Goal: Transaction & Acquisition: Purchase product/service

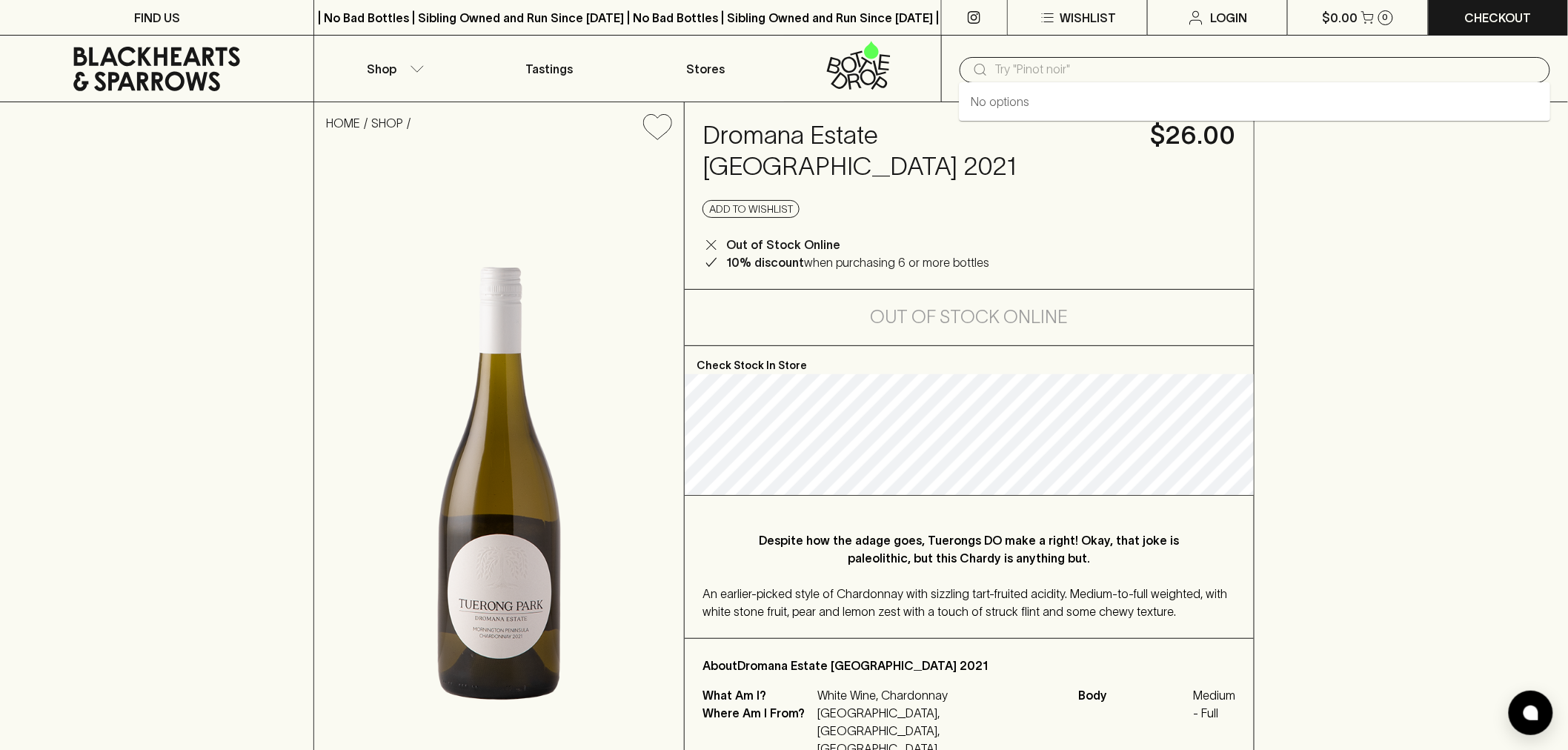
click at [1055, 68] on input "text" at bounding box center [1267, 69] width 543 height 23
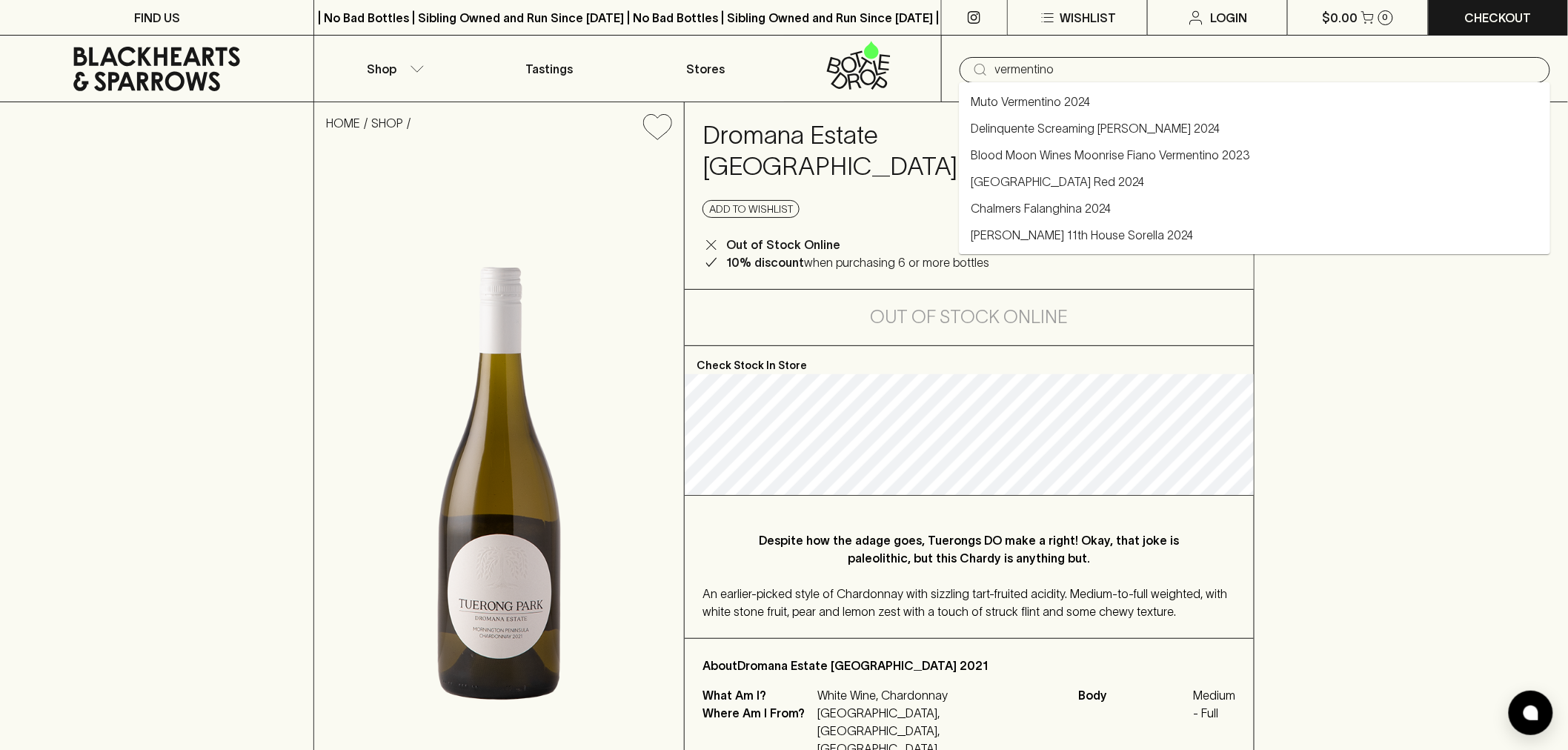
type input "vermentino"
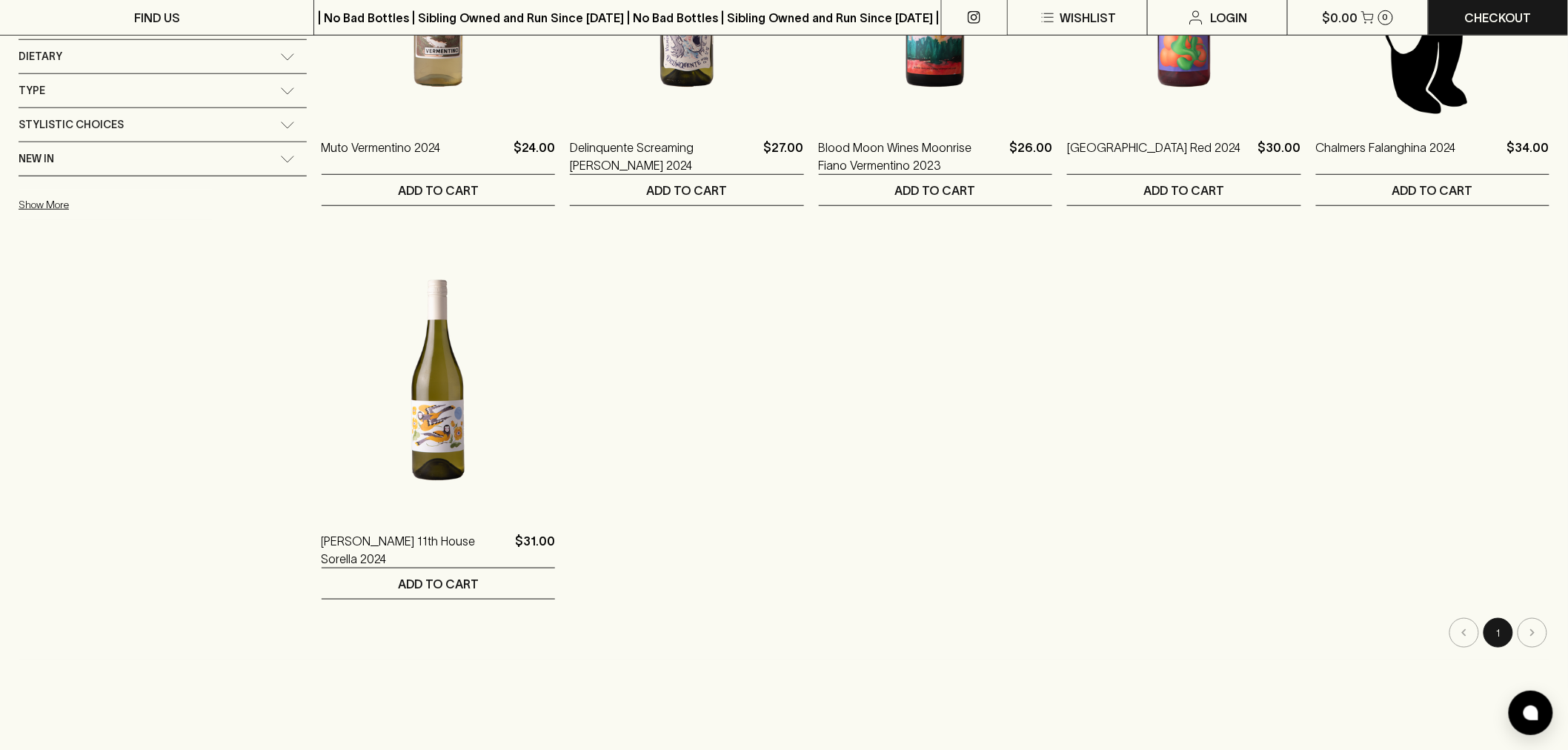
scroll to position [493, 0]
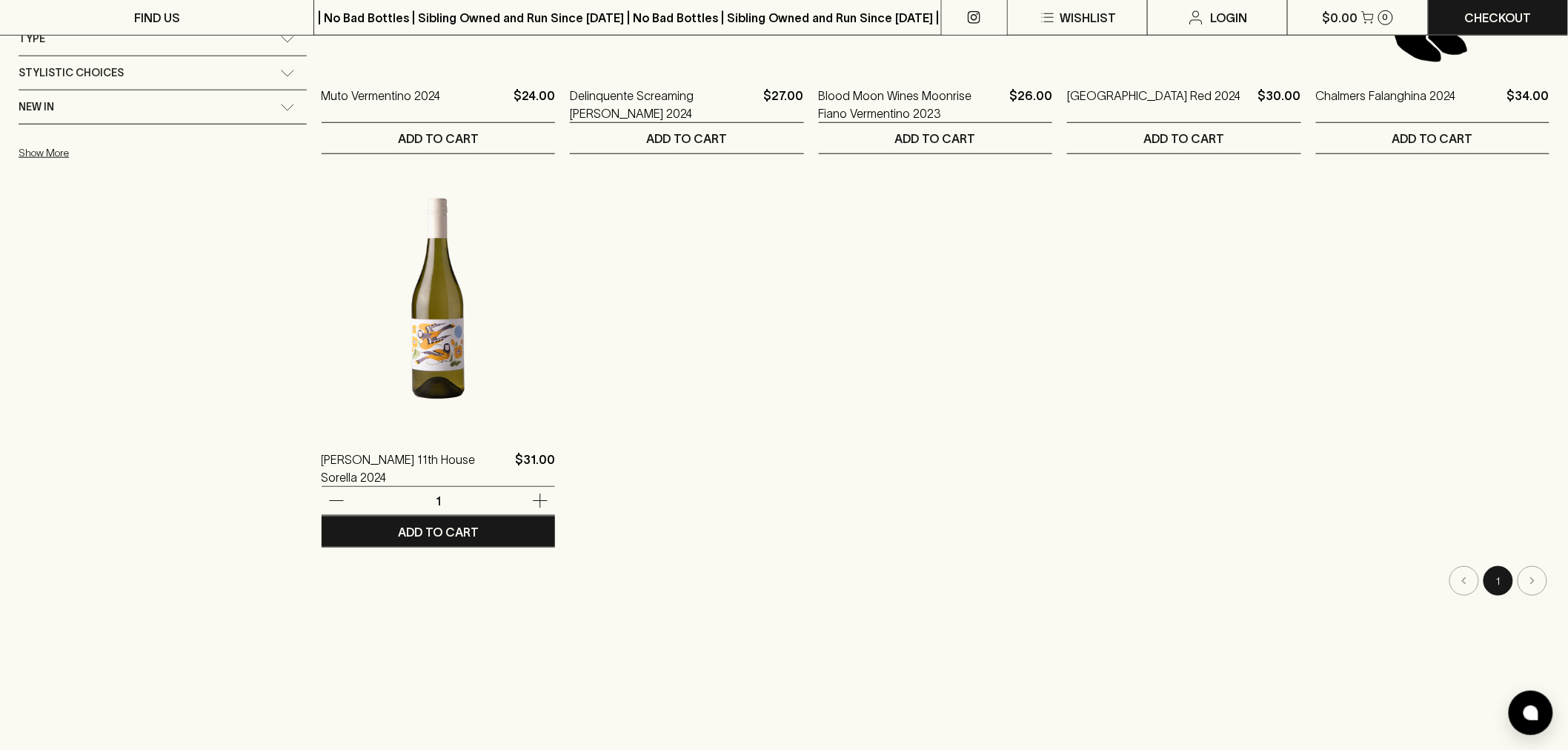
click at [383, 362] on img at bounding box center [438, 299] width 234 height 259
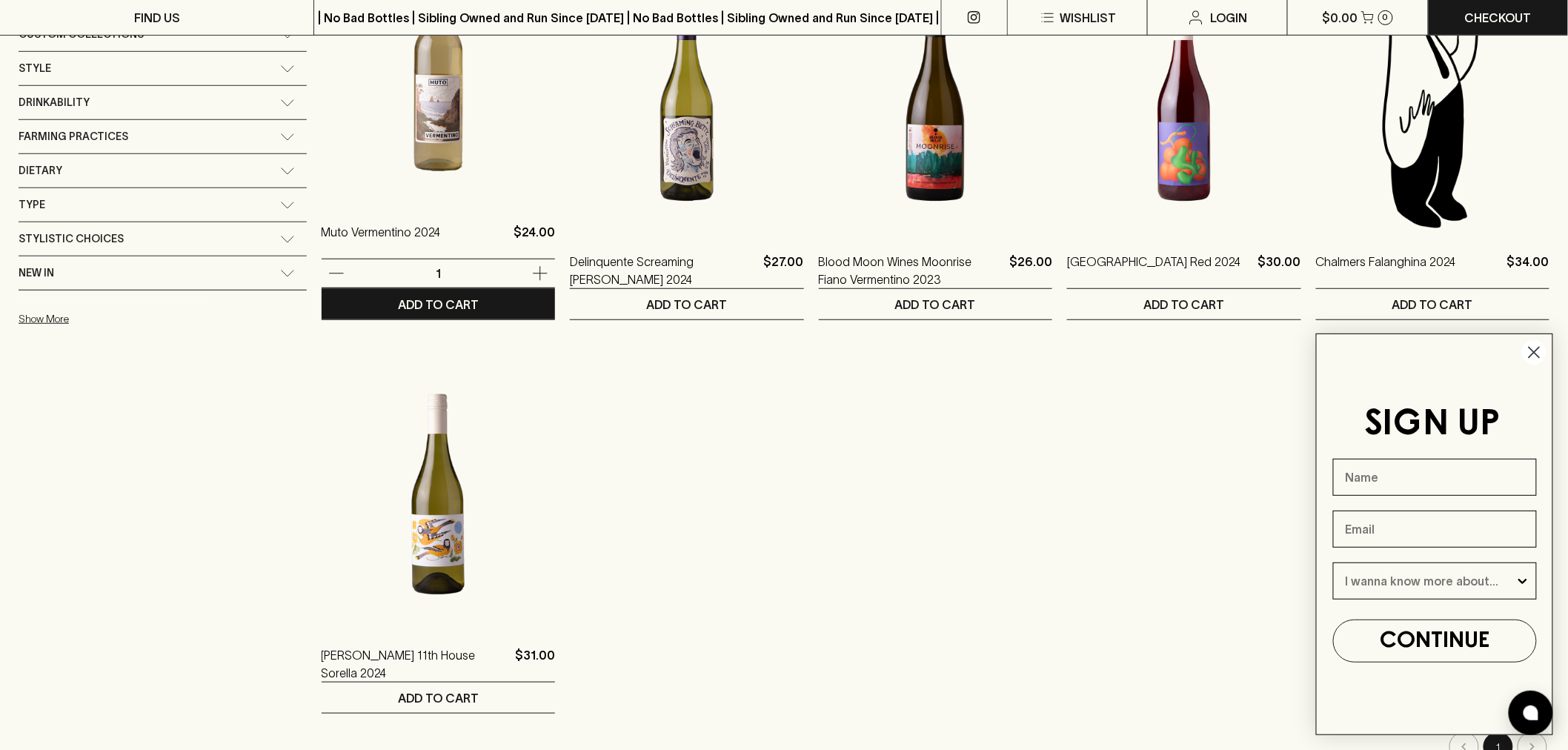
scroll to position [329, 0]
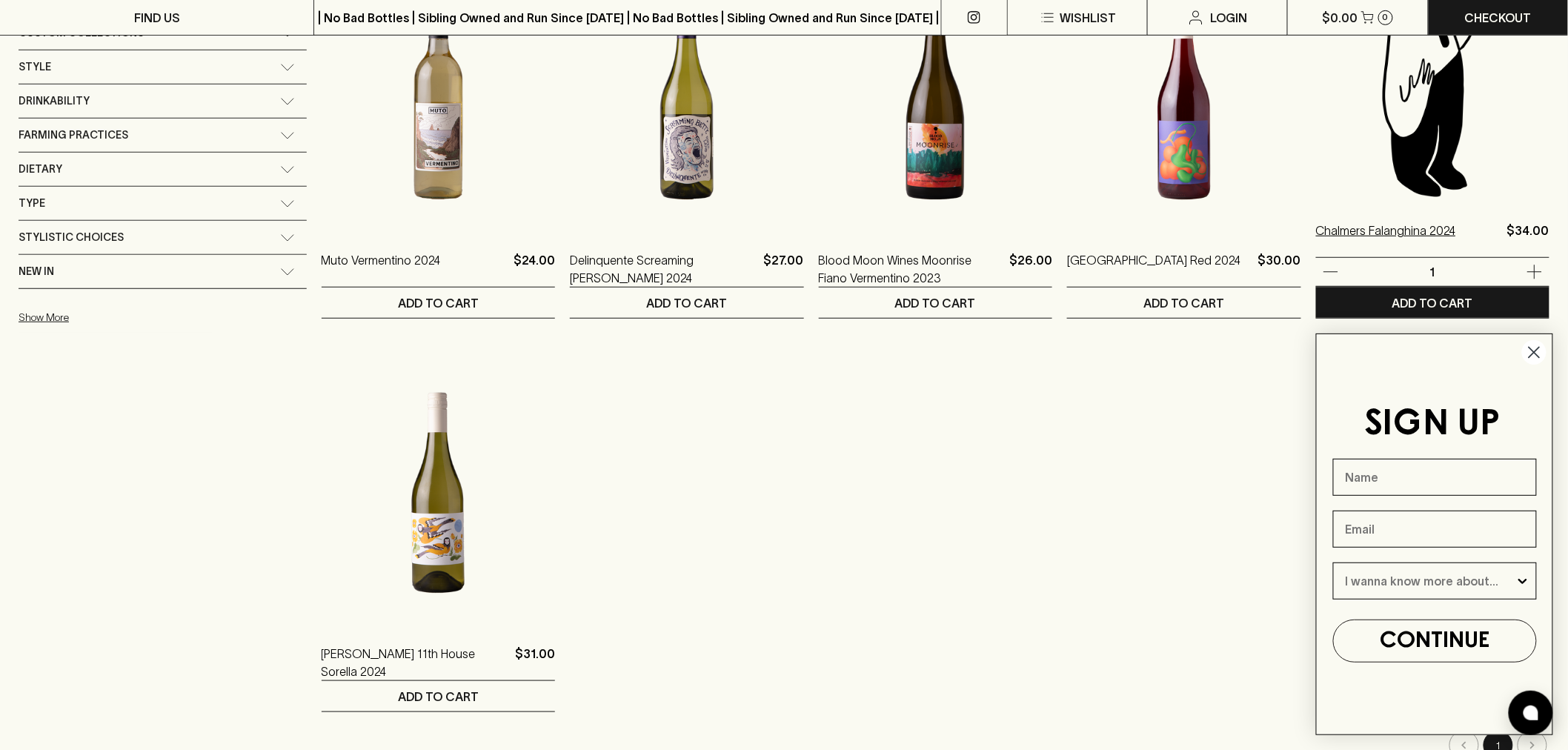
click at [1391, 229] on p "Chalmers Falanghina 2024" at bounding box center [1385, 239] width 140 height 35
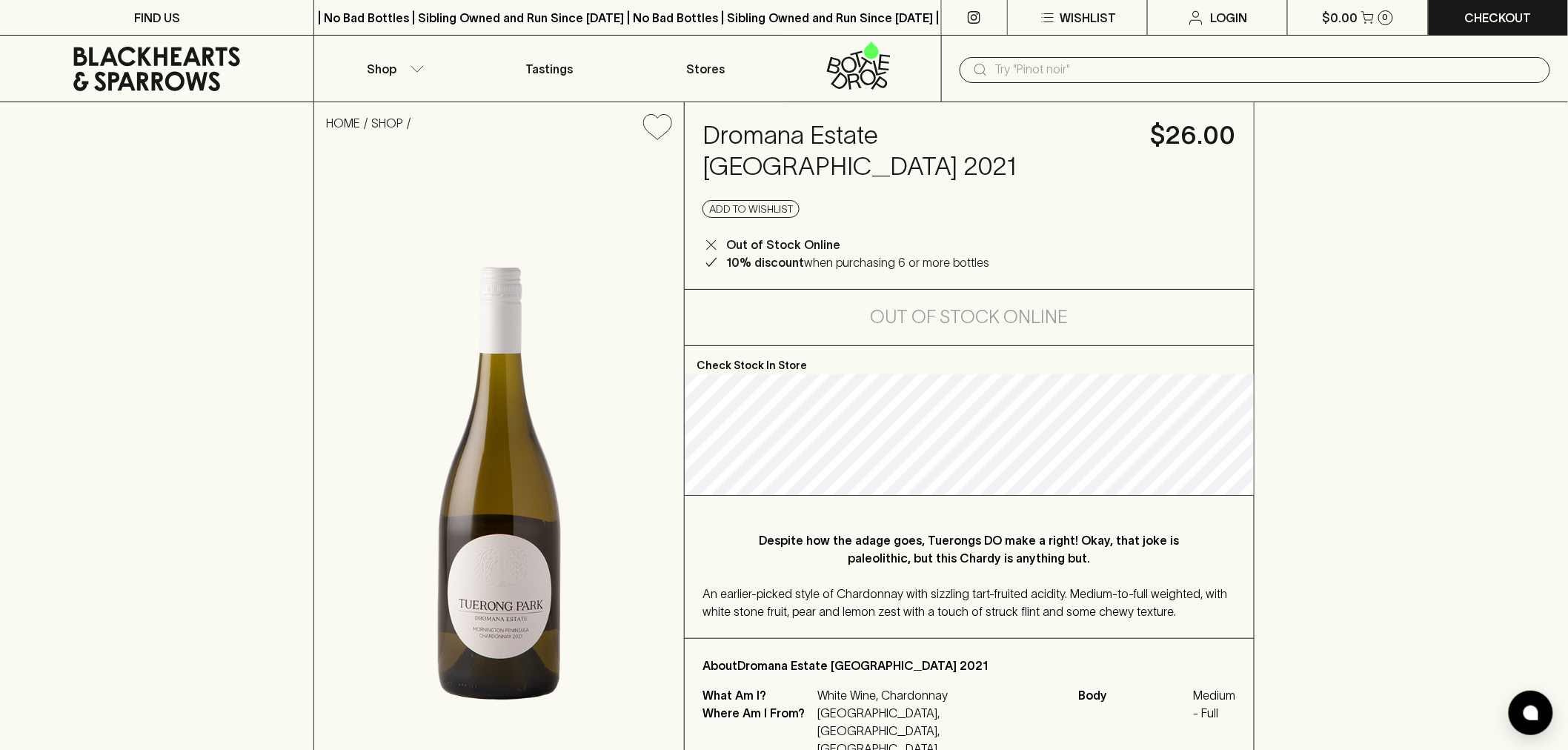
click at [98, 53] on icon at bounding box center [157, 69] width 291 height 44
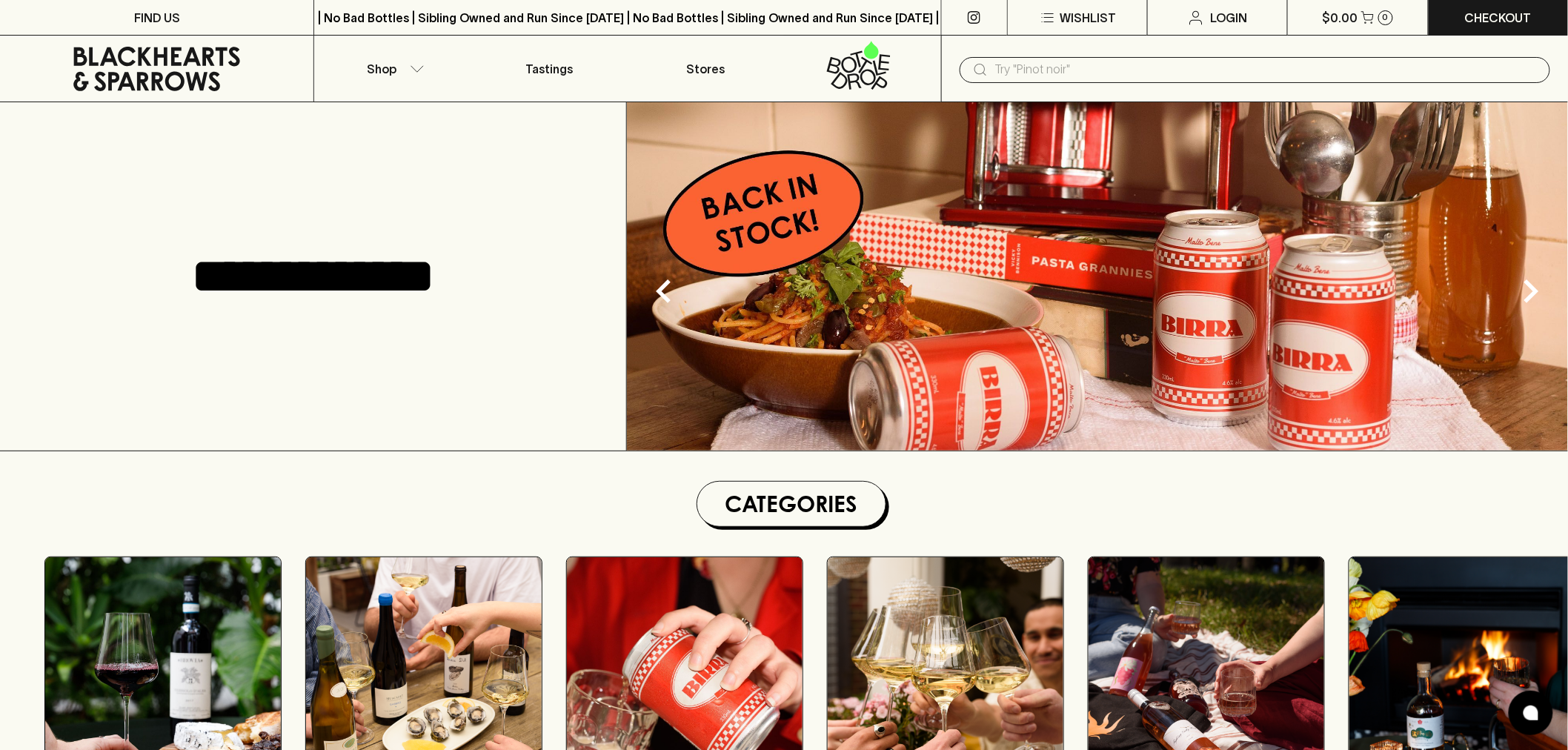
click at [1161, 77] on input "text" at bounding box center [1267, 69] width 543 height 23
click at [419, 54] on button "Shop" at bounding box center [392, 68] width 157 height 66
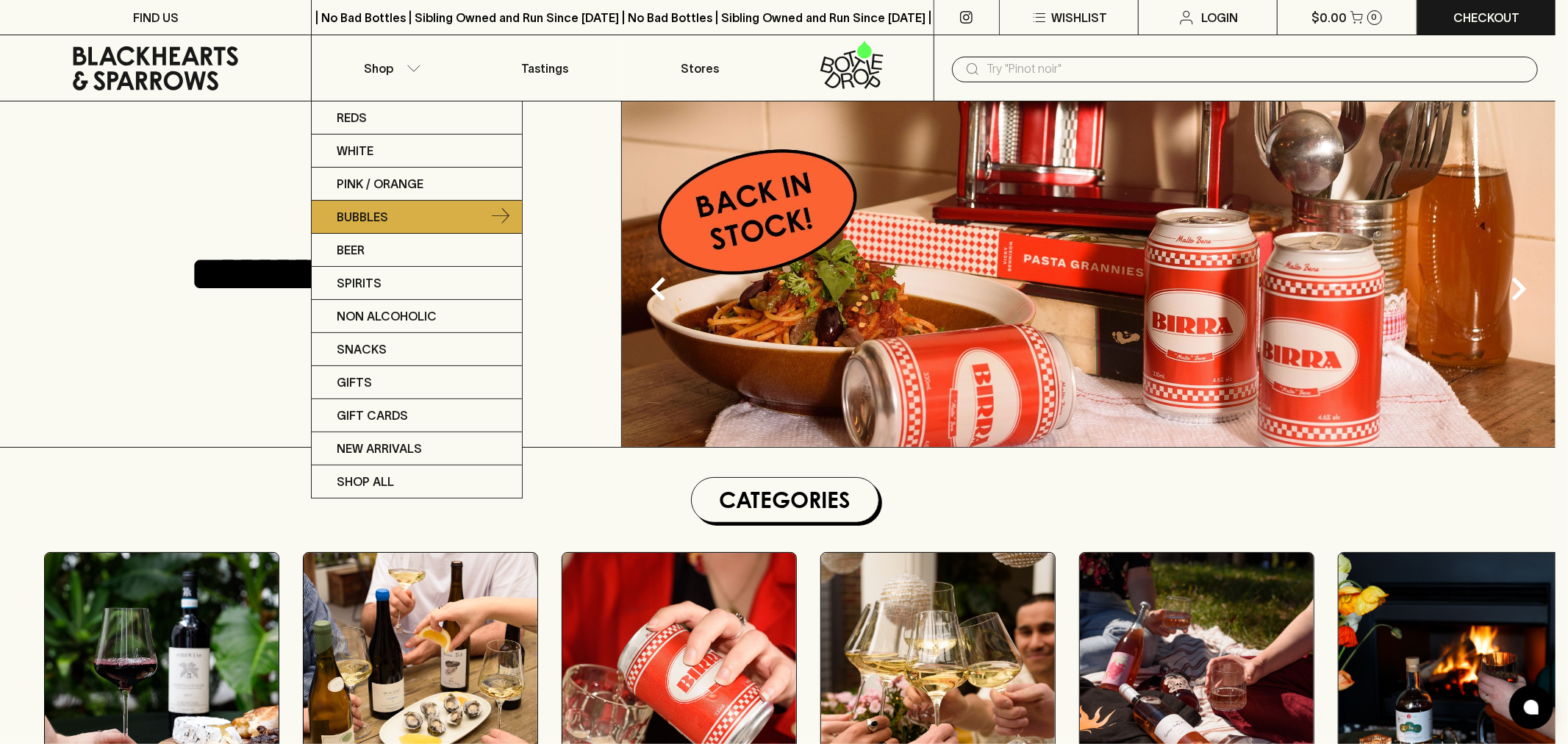
click at [347, 215] on p "Bubbles" at bounding box center [362, 216] width 51 height 17
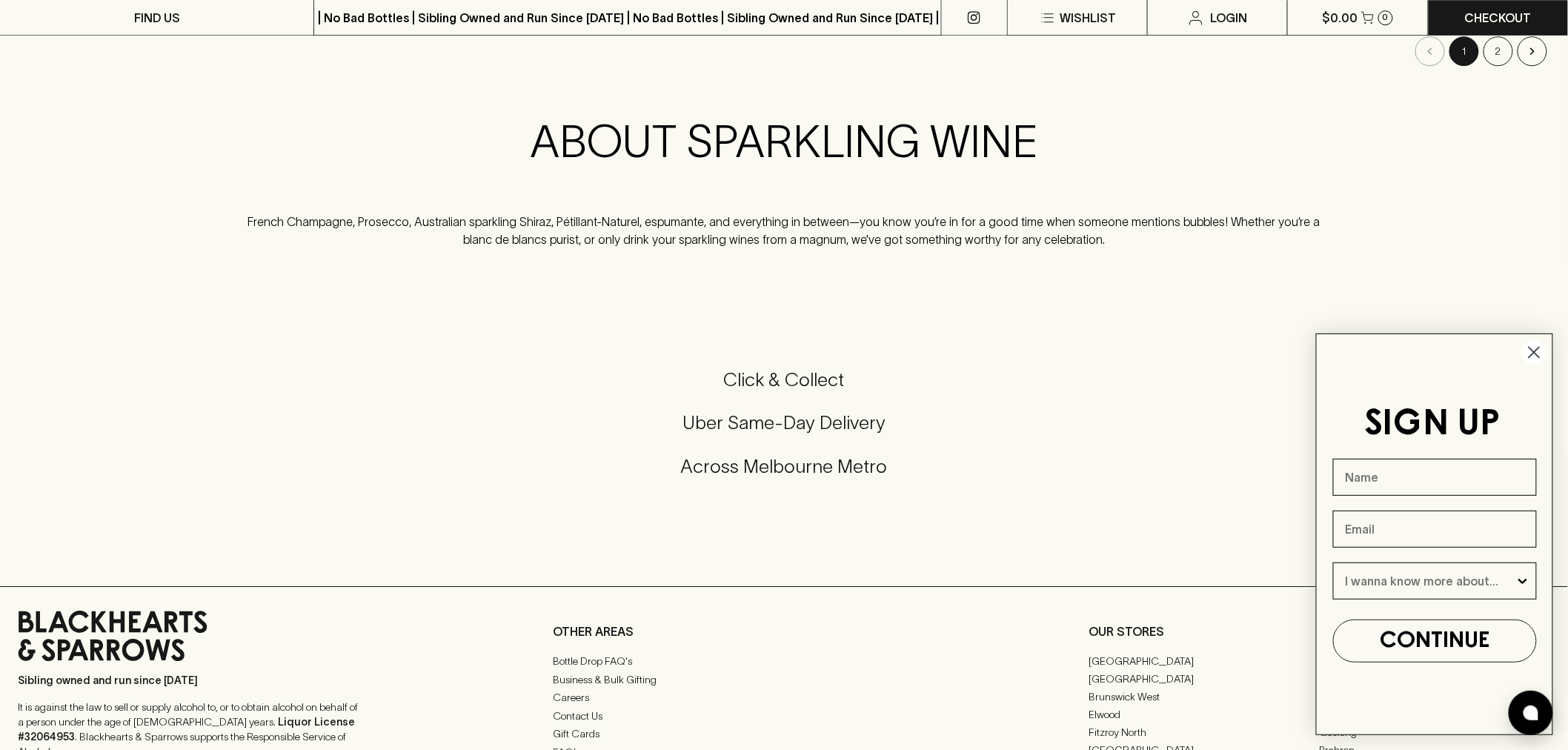
scroll to position [1811, 0]
click at [1514, 30] on link "Checkout" at bounding box center [1498, 18] width 139 height 35
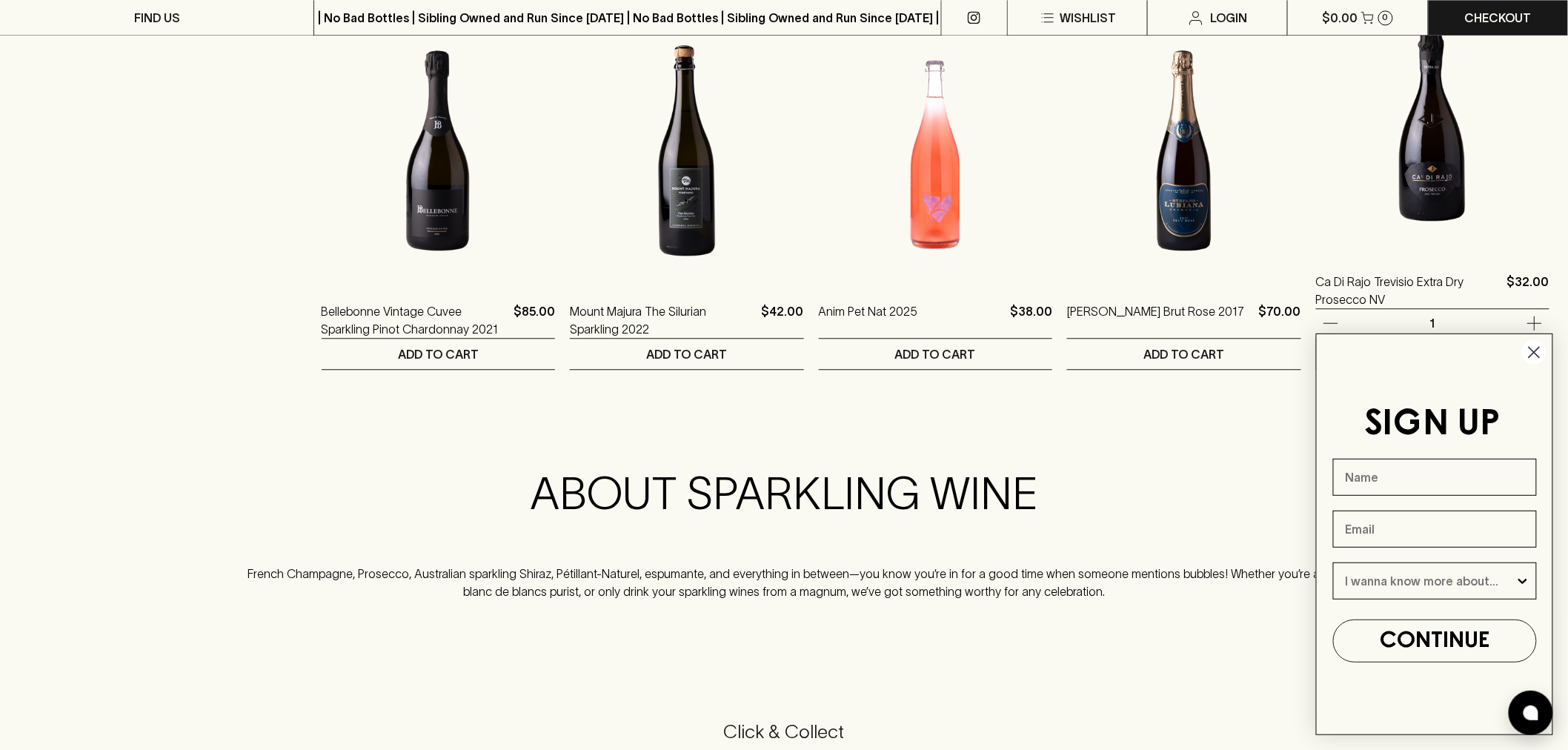
scroll to position [1567, 0]
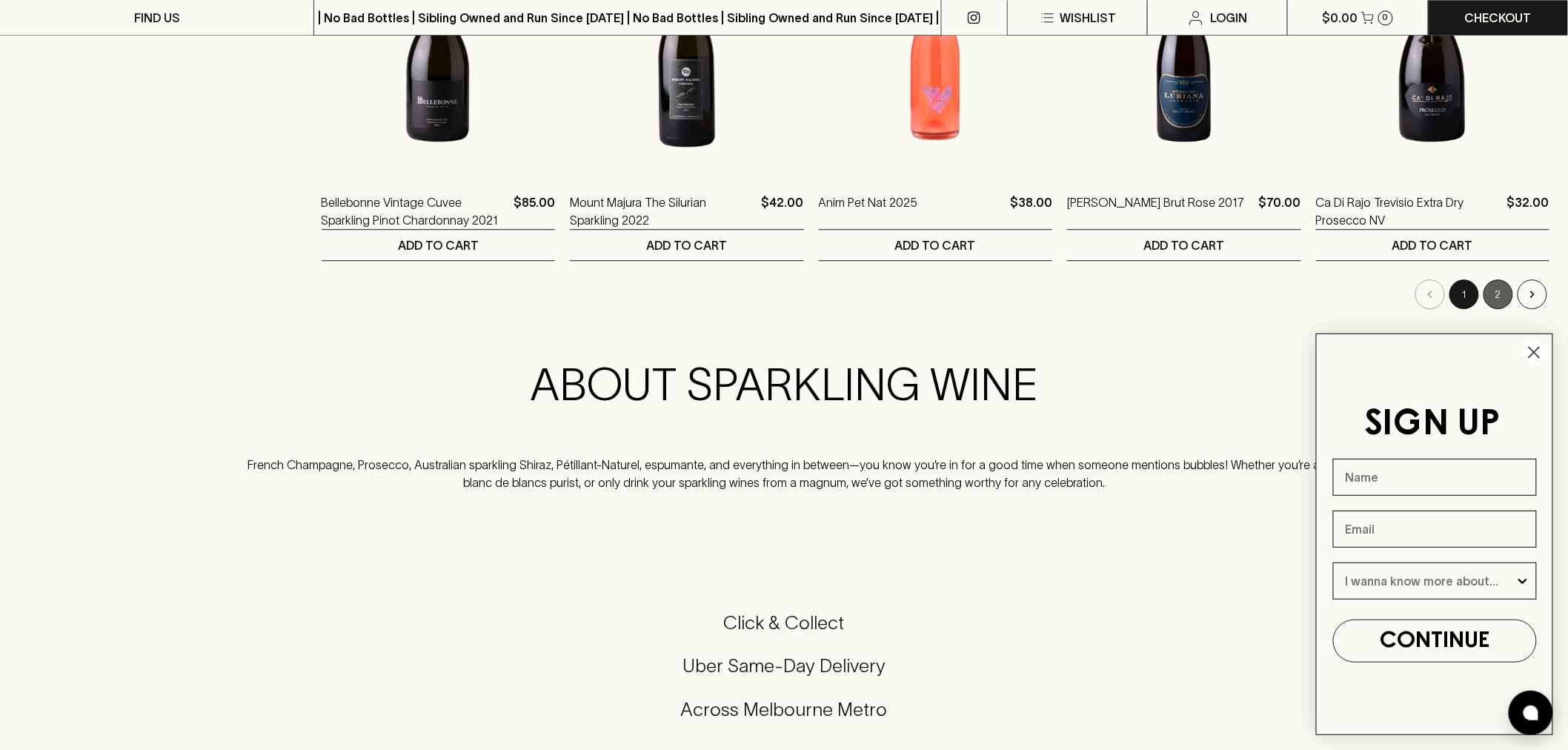
click at [1497, 287] on button "2" at bounding box center [1498, 294] width 29 height 29
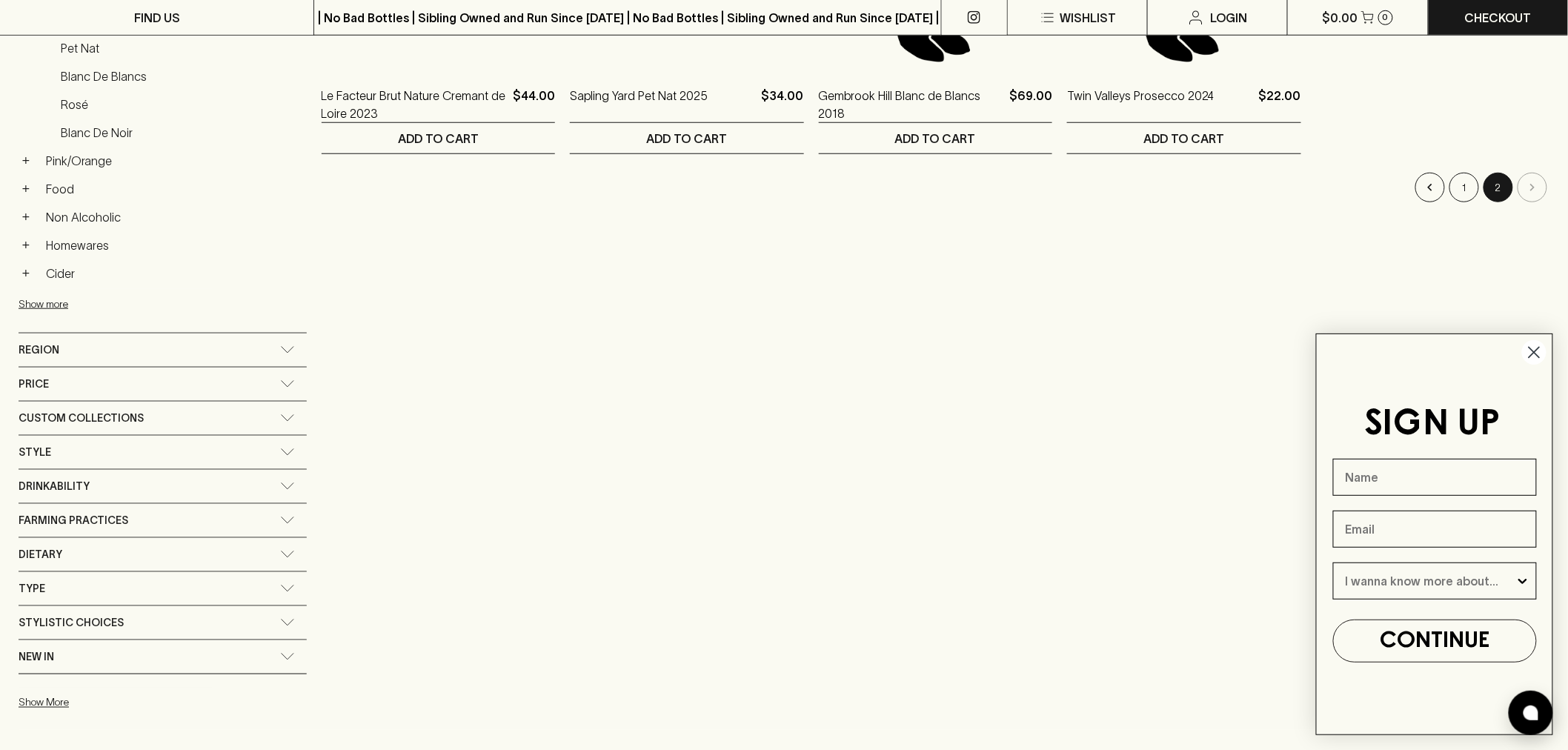
scroll to position [411, 0]
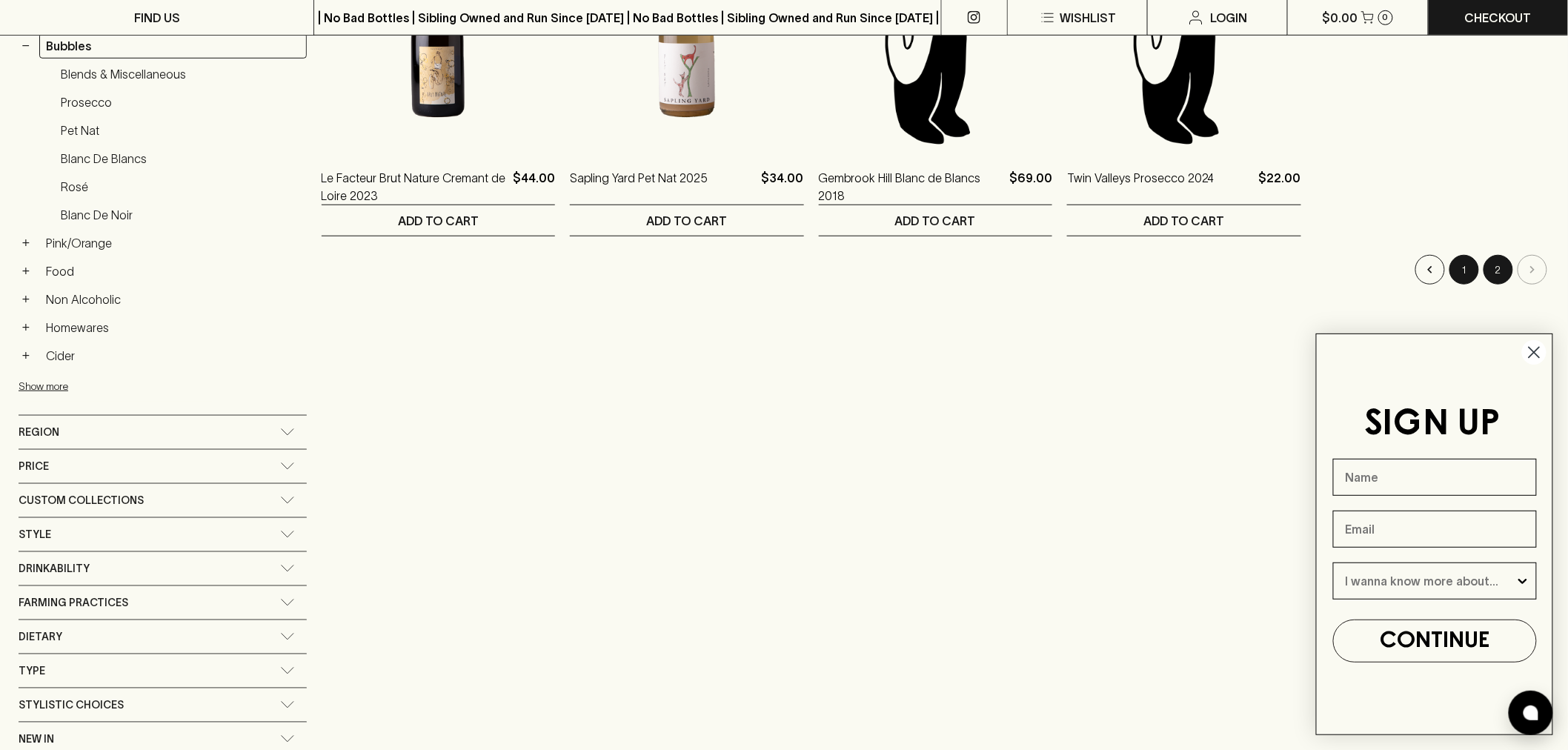
click at [1458, 270] on button "1" at bounding box center [1463, 269] width 29 height 29
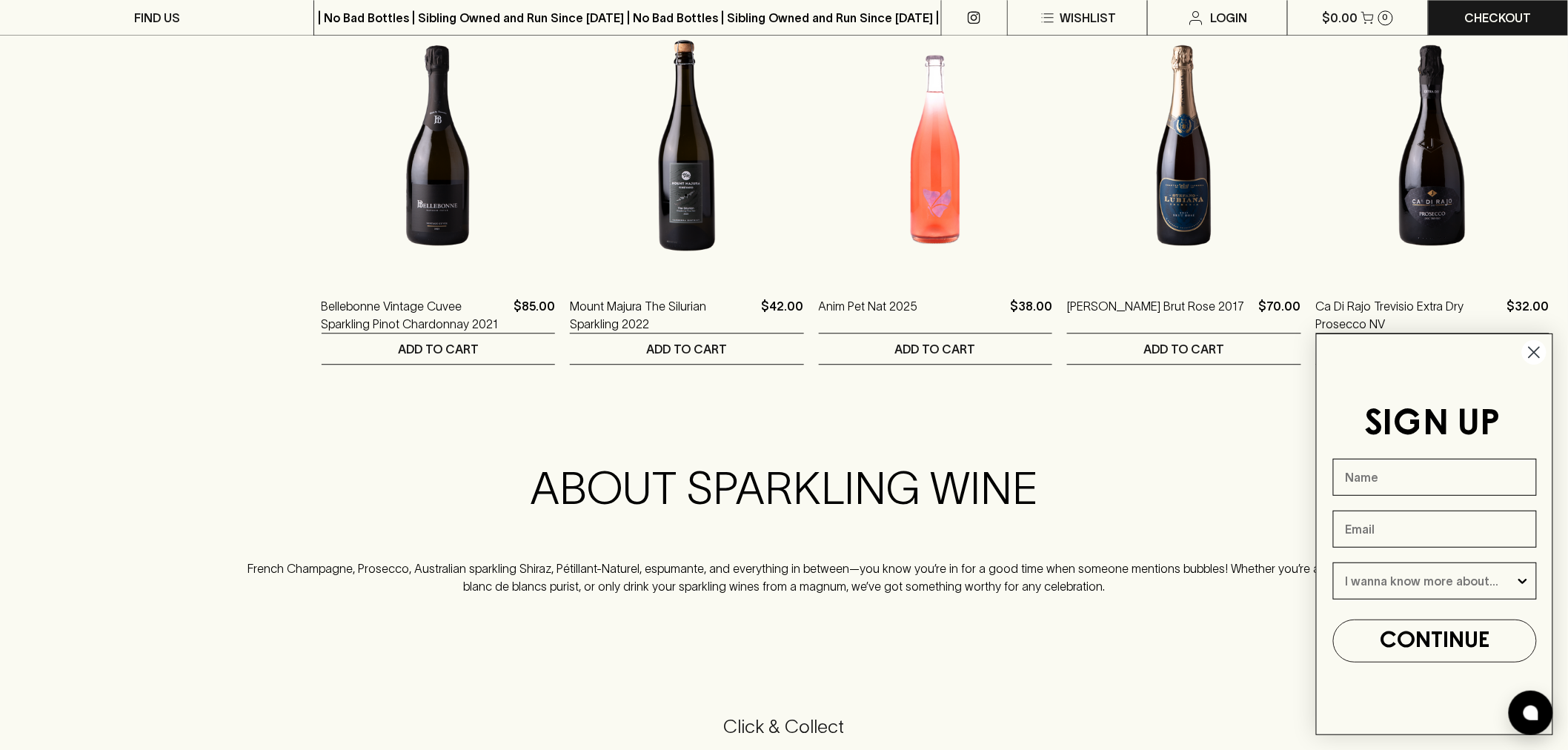
scroll to position [1482, 0]
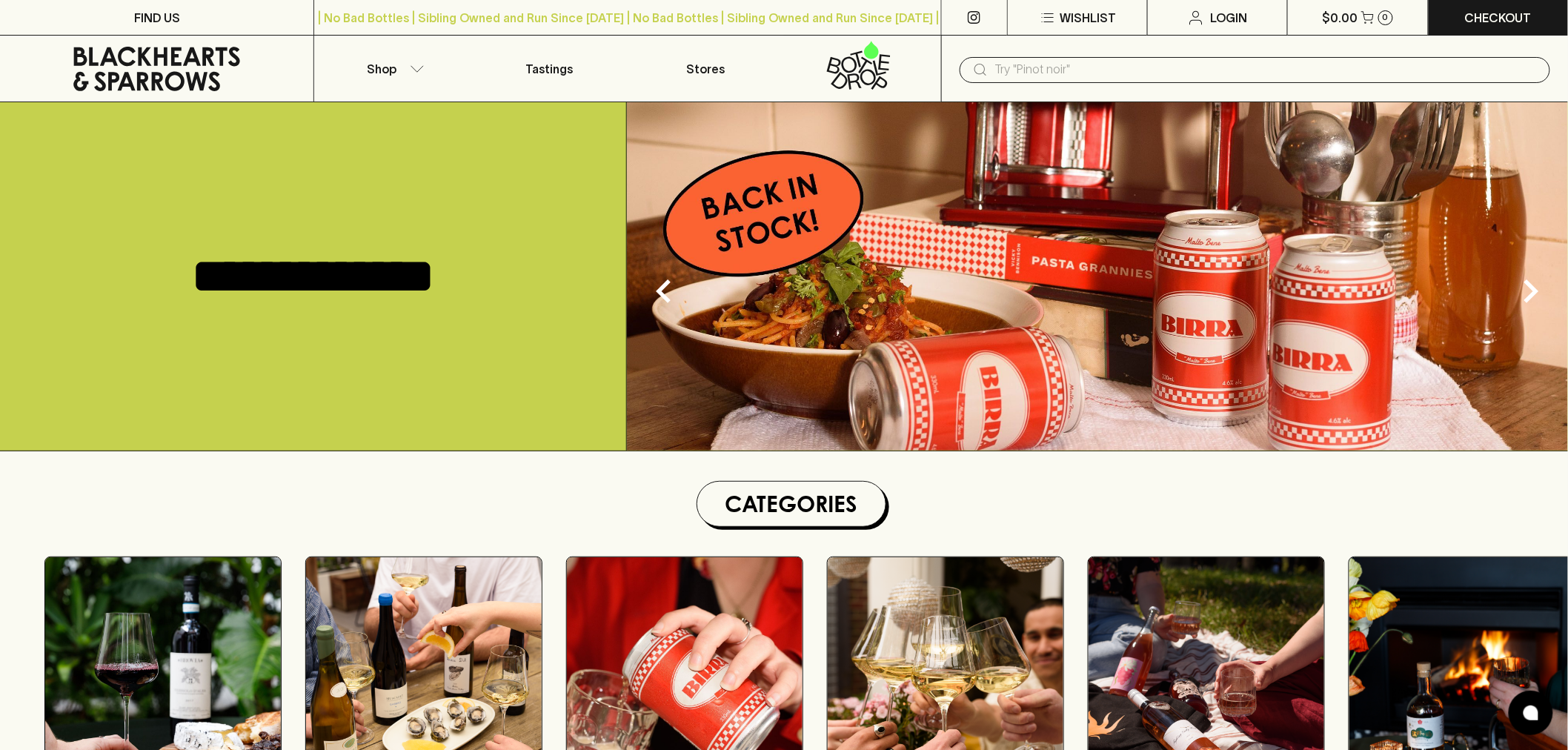
click at [1139, 74] on input "text" at bounding box center [1267, 69] width 543 height 23
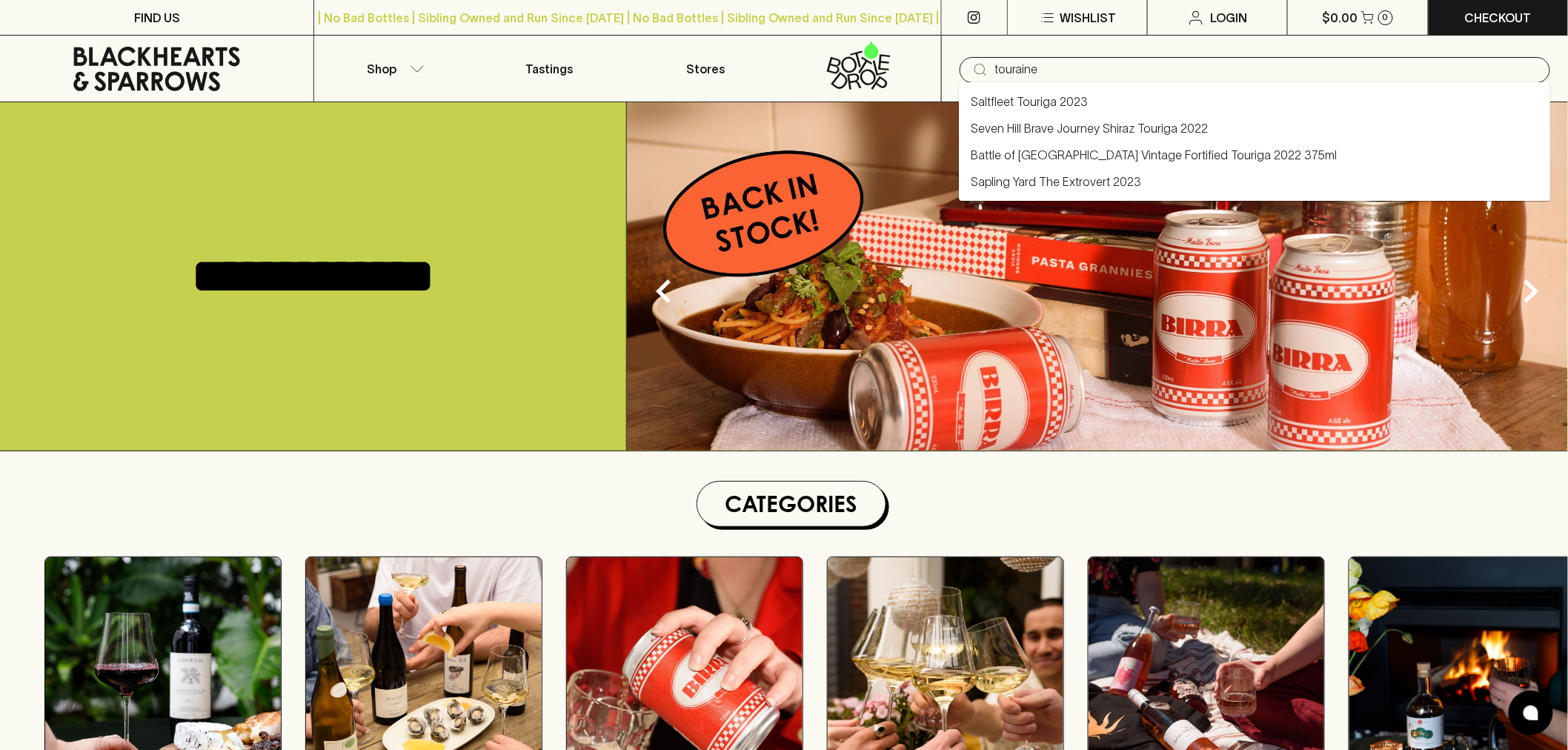
type input "touraine"
